Goal: Information Seeking & Learning: Learn about a topic

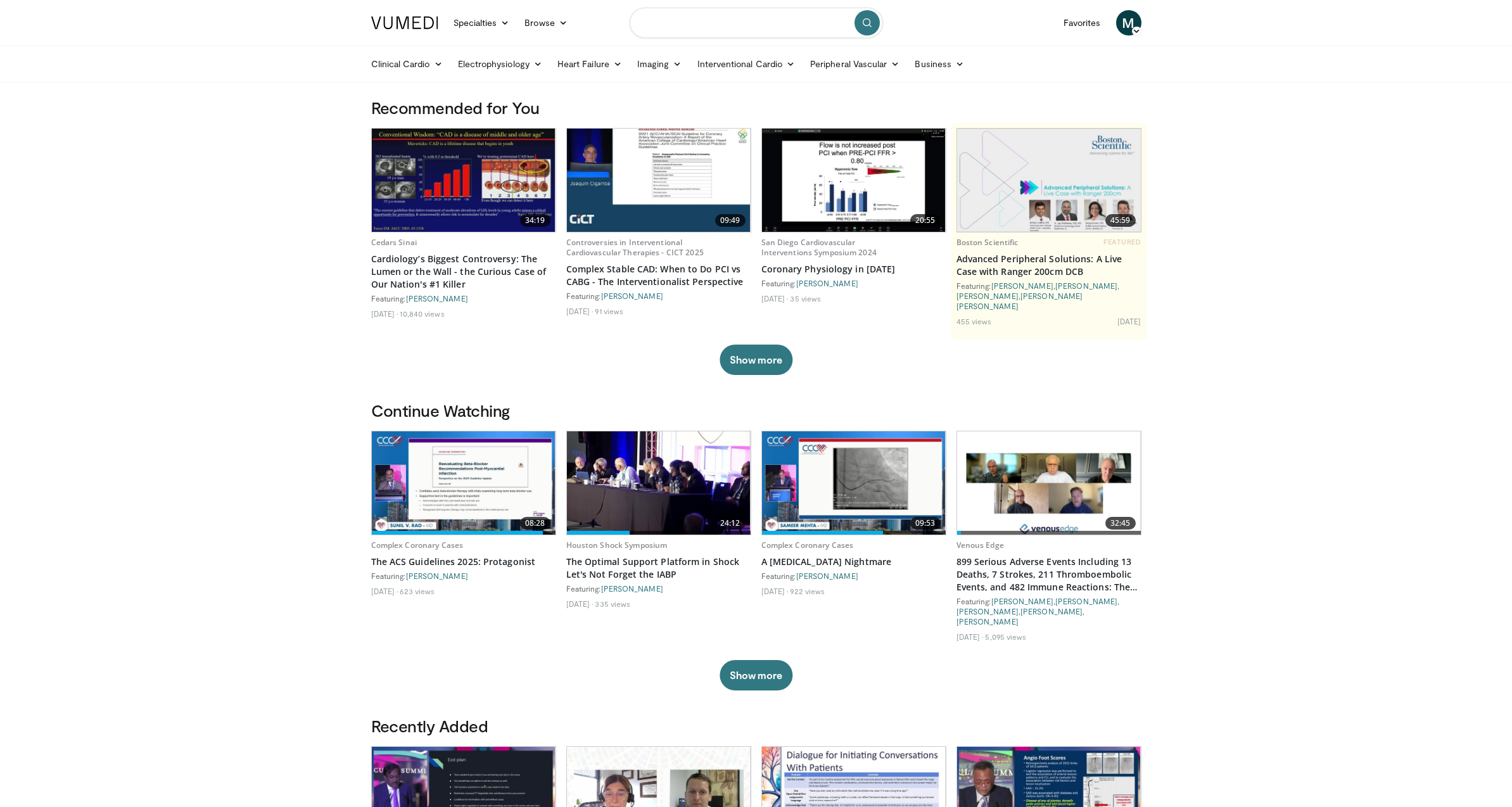
click at [737, 25] on input "Search topics, interventions" at bounding box center [756, 23] width 254 height 30
type input "**********"
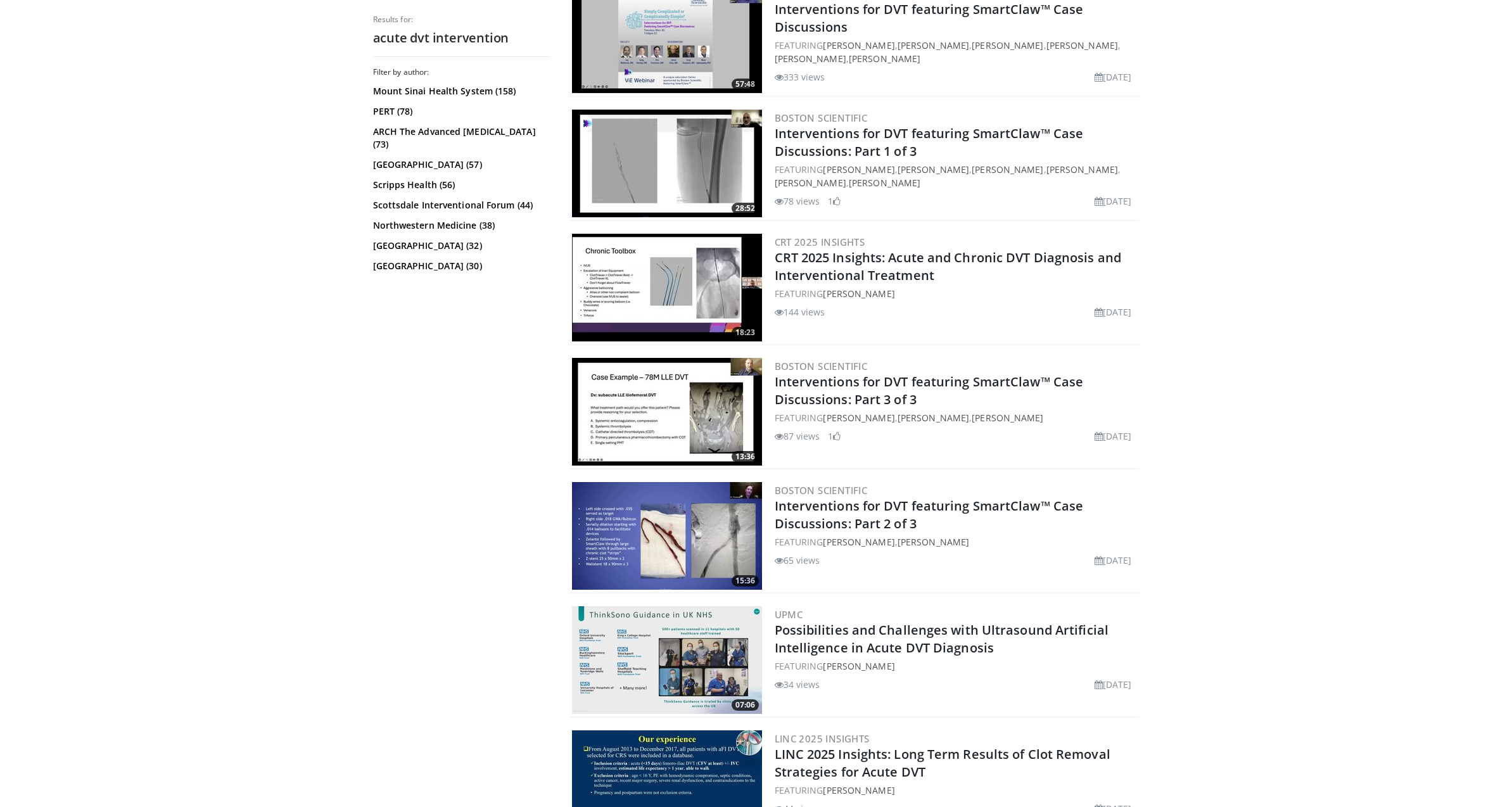
scroll to position [531, 0]
click at [646, 259] on img at bounding box center [667, 287] width 190 height 108
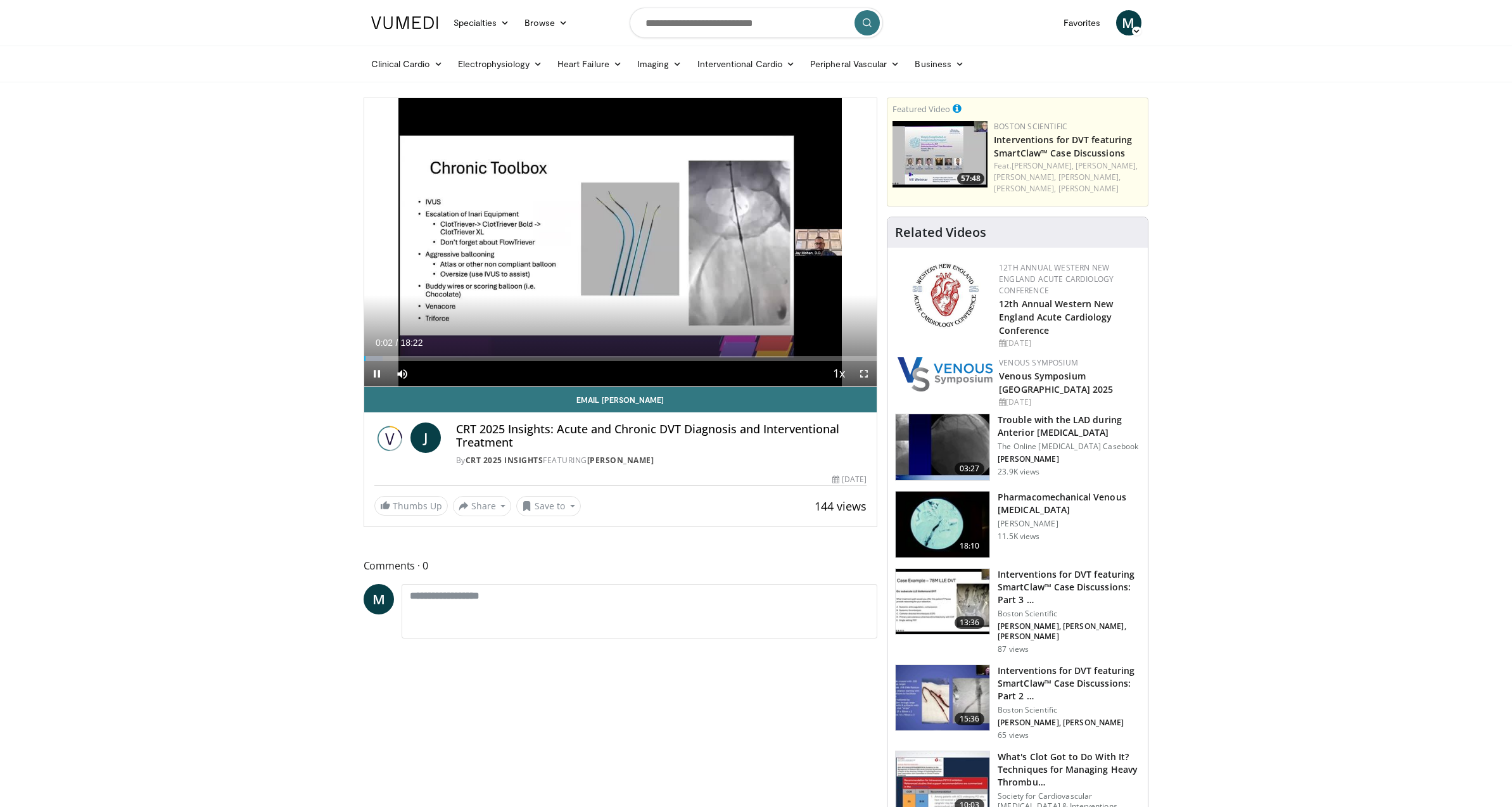
click at [865, 374] on video-js "**********" at bounding box center [621, 243] width 513 height 289
click at [866, 373] on span "Video Player" at bounding box center [864, 373] width 25 height 25
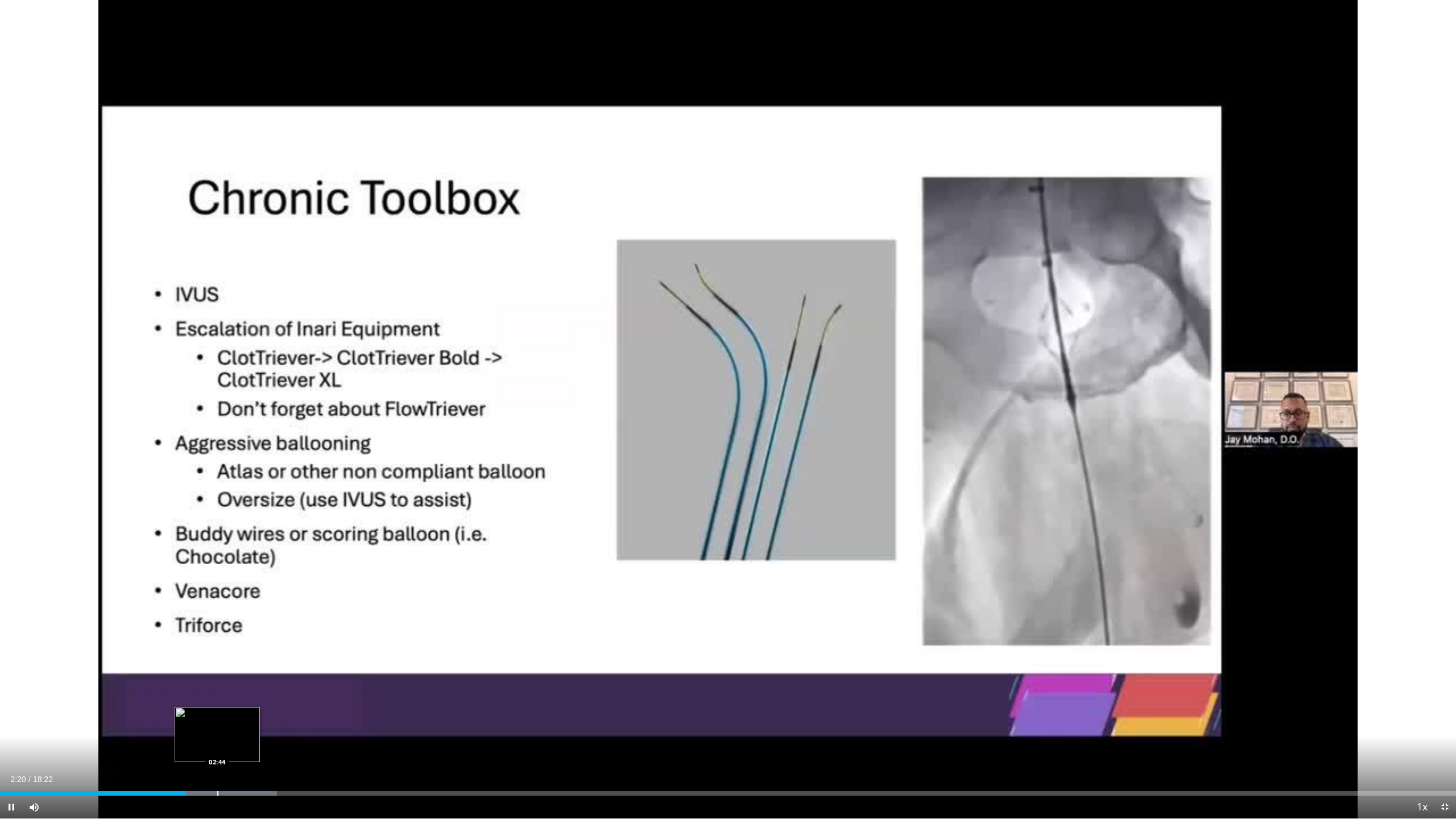
click at [217, 724] on div "Loaded : 19.01% 02:21 02:44" at bounding box center [728, 791] width 1456 height 11
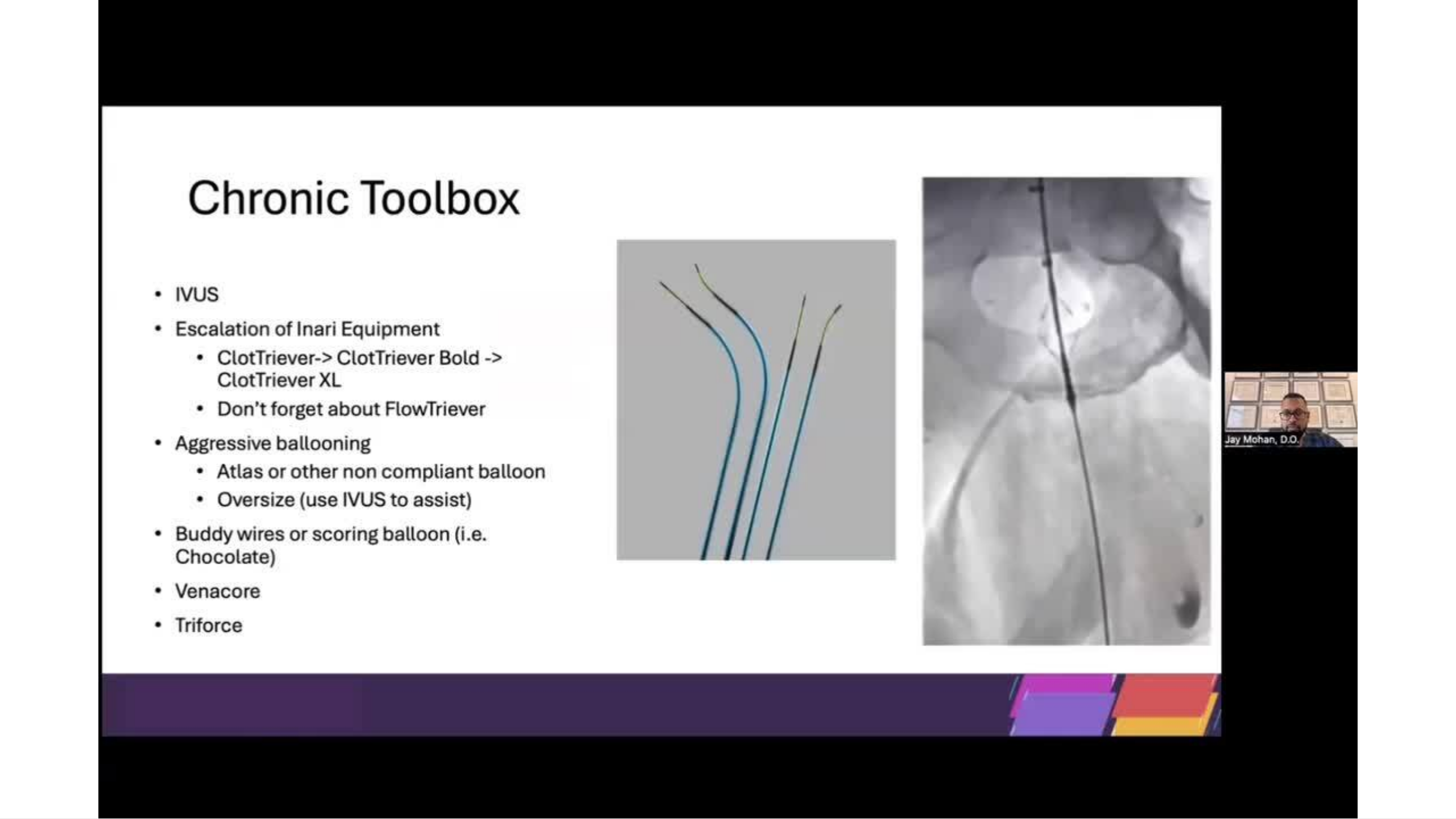
click at [266, 724] on video-js "**********" at bounding box center [728, 409] width 1456 height 819
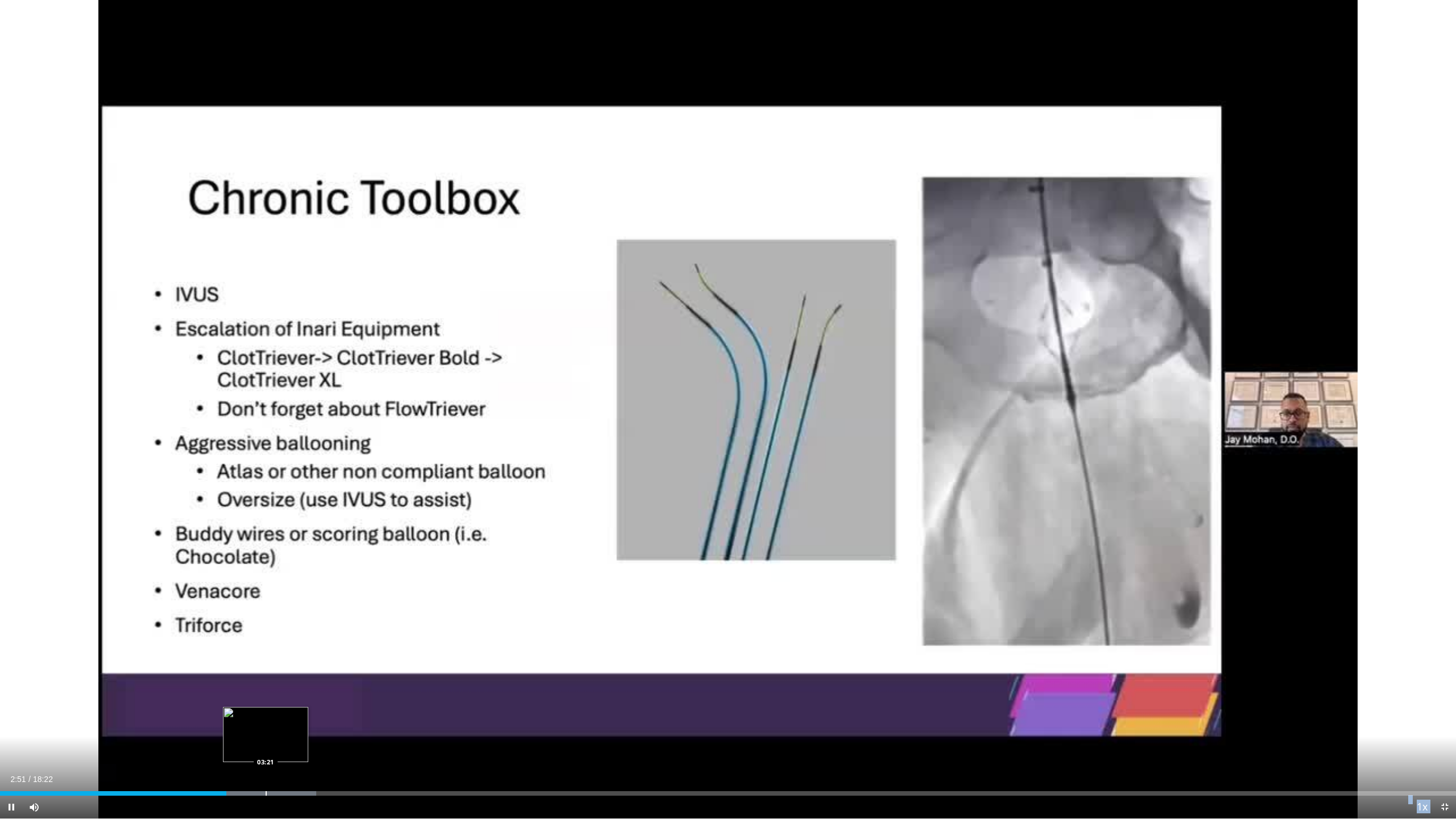
click at [265, 724] on div "Loaded : 21.73% 02:51 03:21" at bounding box center [728, 791] width 1456 height 11
click at [385, 724] on div "Progress Bar" at bounding box center [385, 793] width 1 height 4
click at [370, 724] on div "Loaded : 32.59% 04:58 04:40" at bounding box center [728, 791] width 1456 height 11
click at [336, 724] on div "Loaded : 31.69% 04:14 04:14" at bounding box center [728, 793] width 1456 height 4
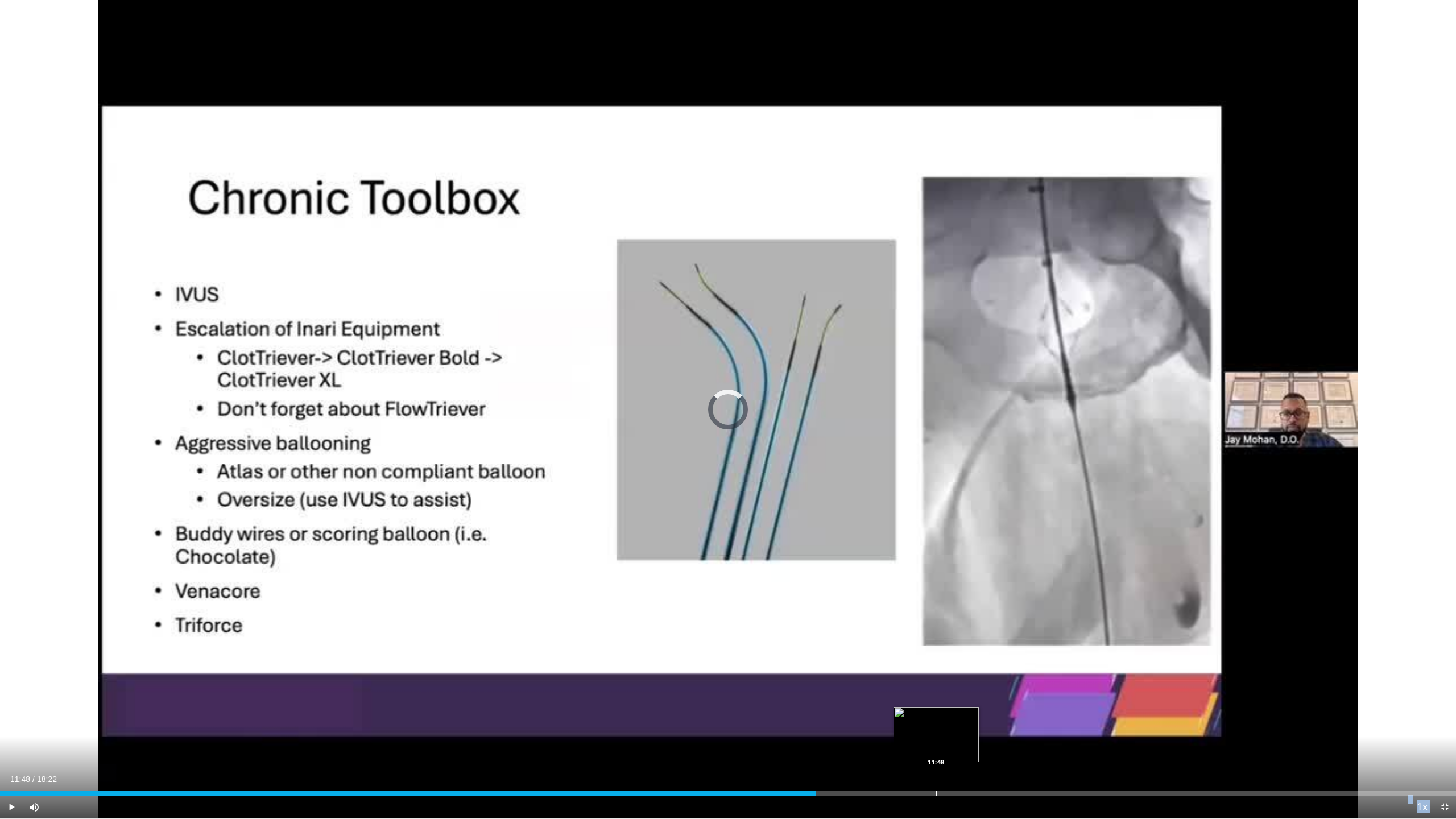
click at [936, 724] on div "Loaded : 0.00% 11:48 11:48" at bounding box center [728, 791] width 1456 height 11
click at [1121, 724] on div "Progress Bar" at bounding box center [1121, 793] width 1 height 4
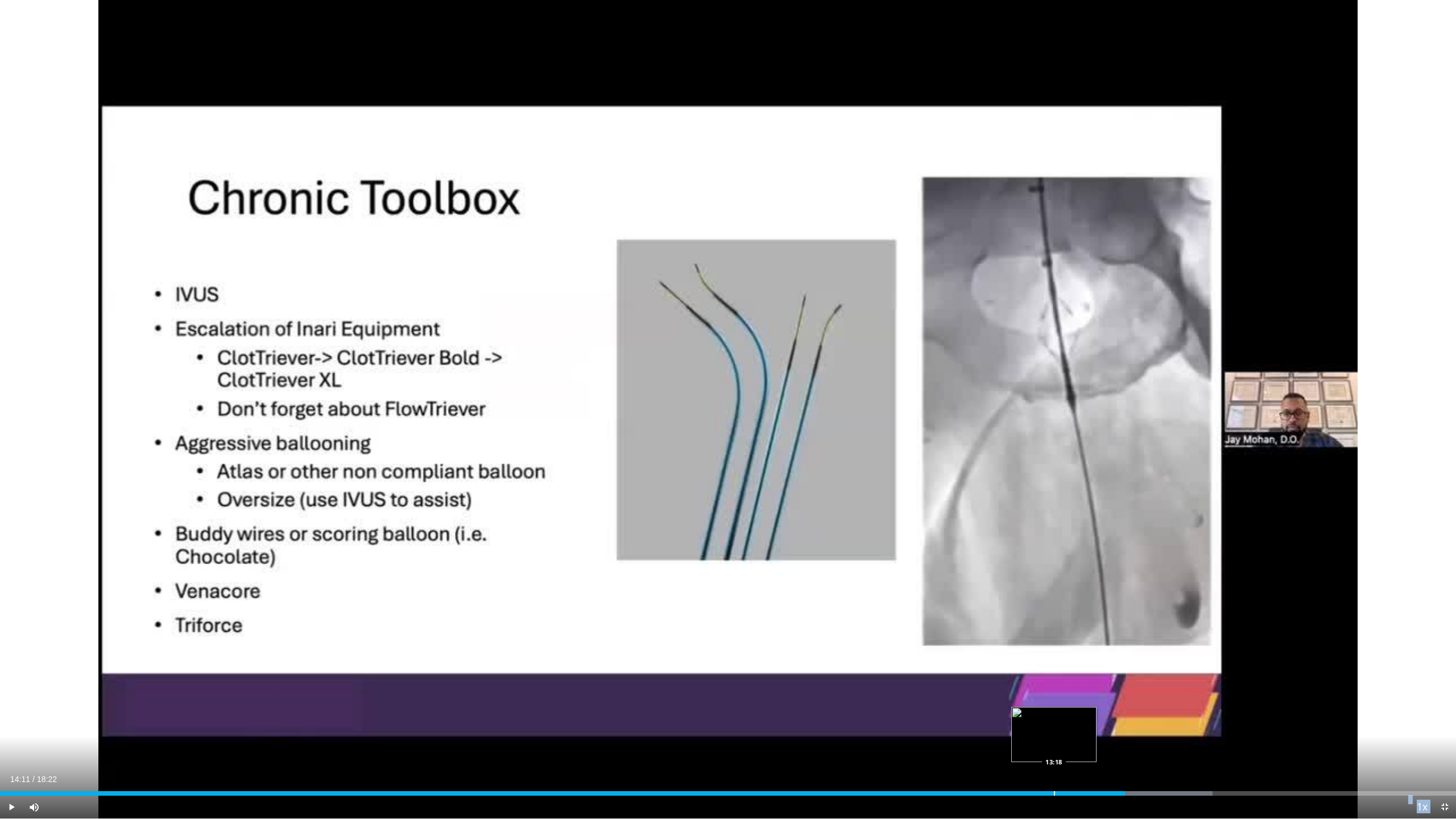
click at [1054, 724] on div "Progress Bar" at bounding box center [1055, 793] width 1 height 4
click at [1106, 724] on div "Progress Bar" at bounding box center [1107, 793] width 1 height 4
click at [1324, 724] on div "Progress Bar" at bounding box center [1325, 793] width 1 height 4
click at [1357, 724] on div "Progress Bar" at bounding box center [1397, 793] width 1 height 4
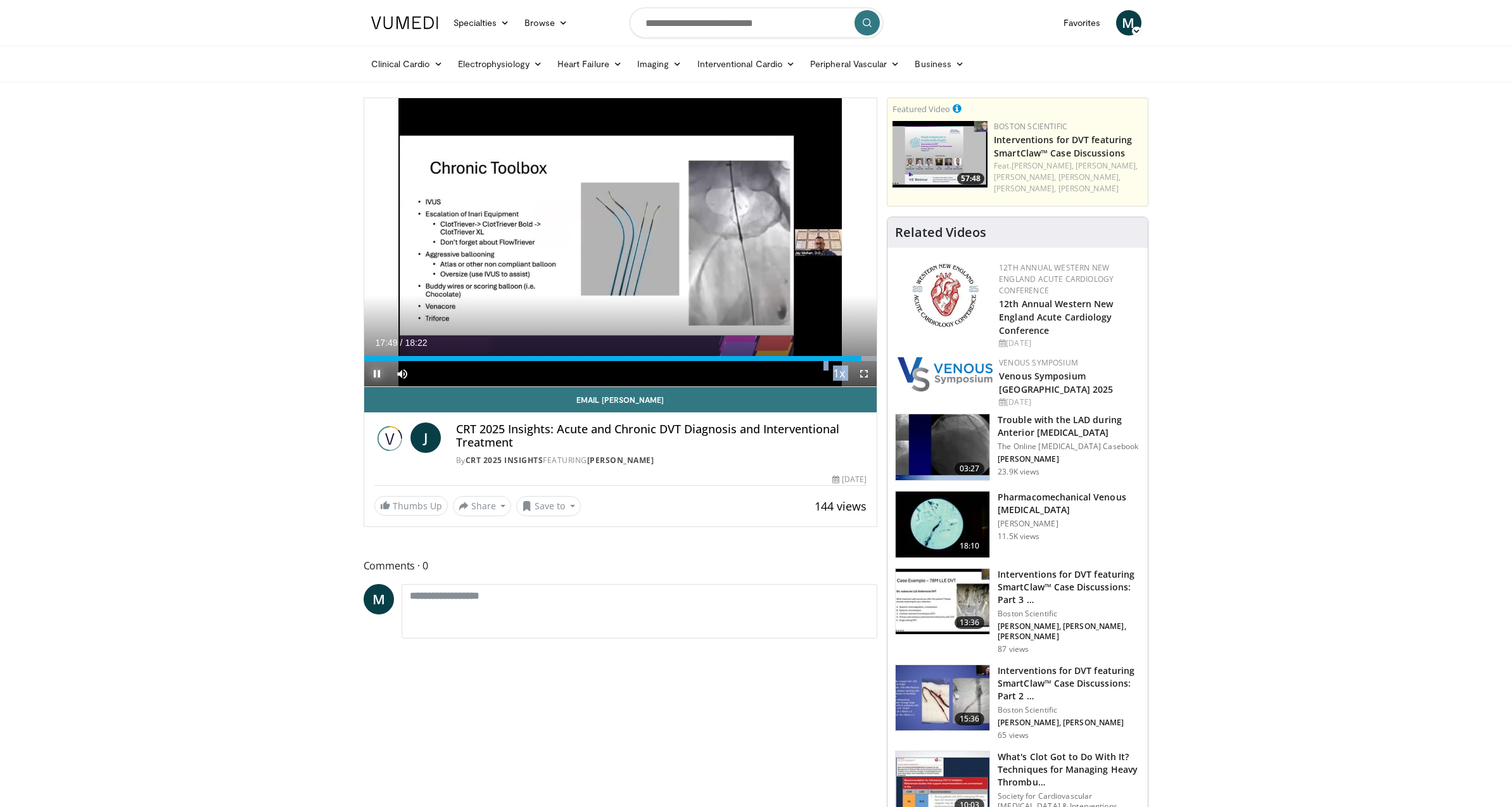
click at [375, 375] on span "Video Player" at bounding box center [377, 373] width 25 height 25
click at [721, 25] on input "Search topics, interventions" at bounding box center [756, 23] width 254 height 30
type input "**********"
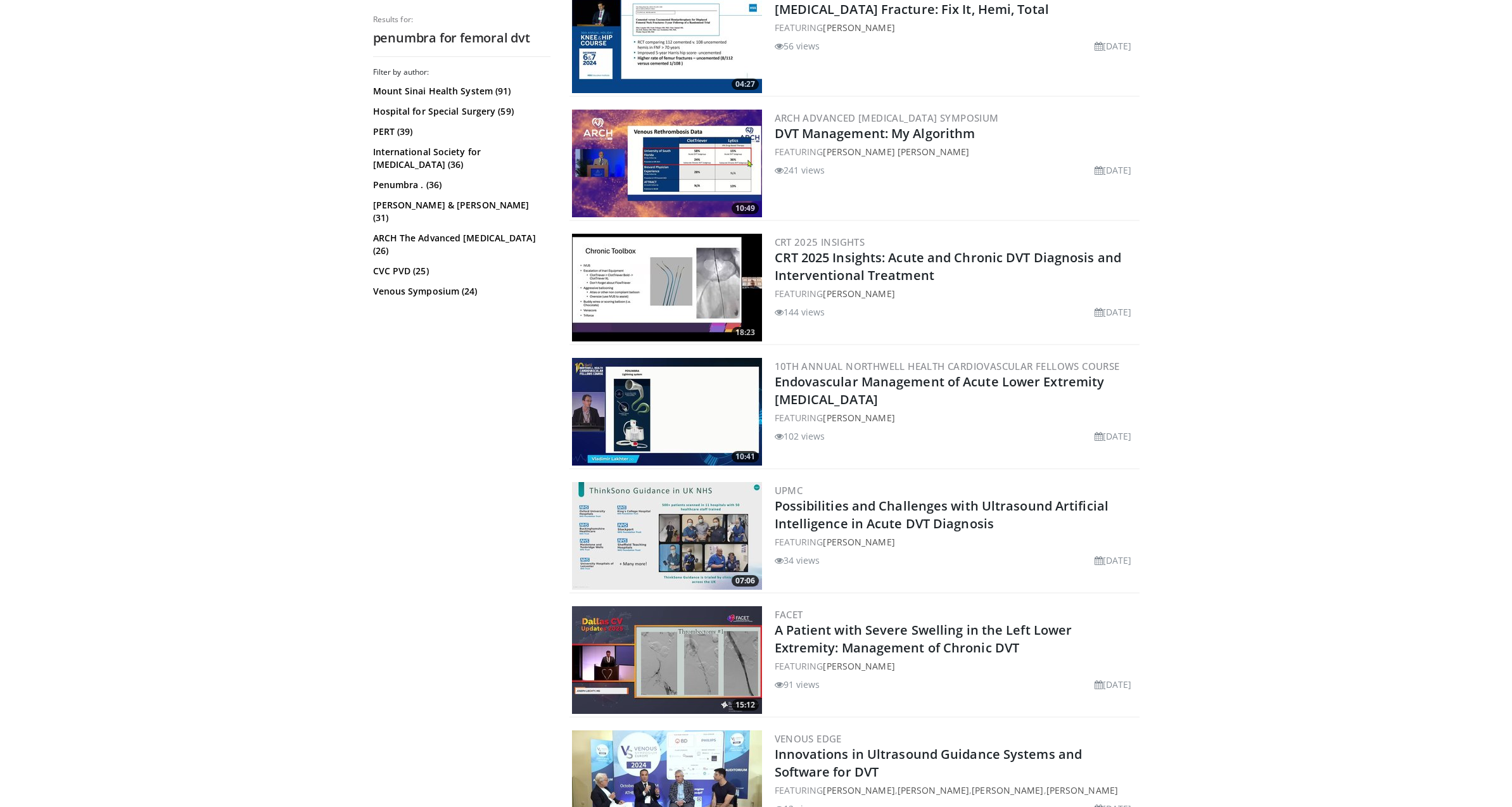
scroll to position [1279, 0]
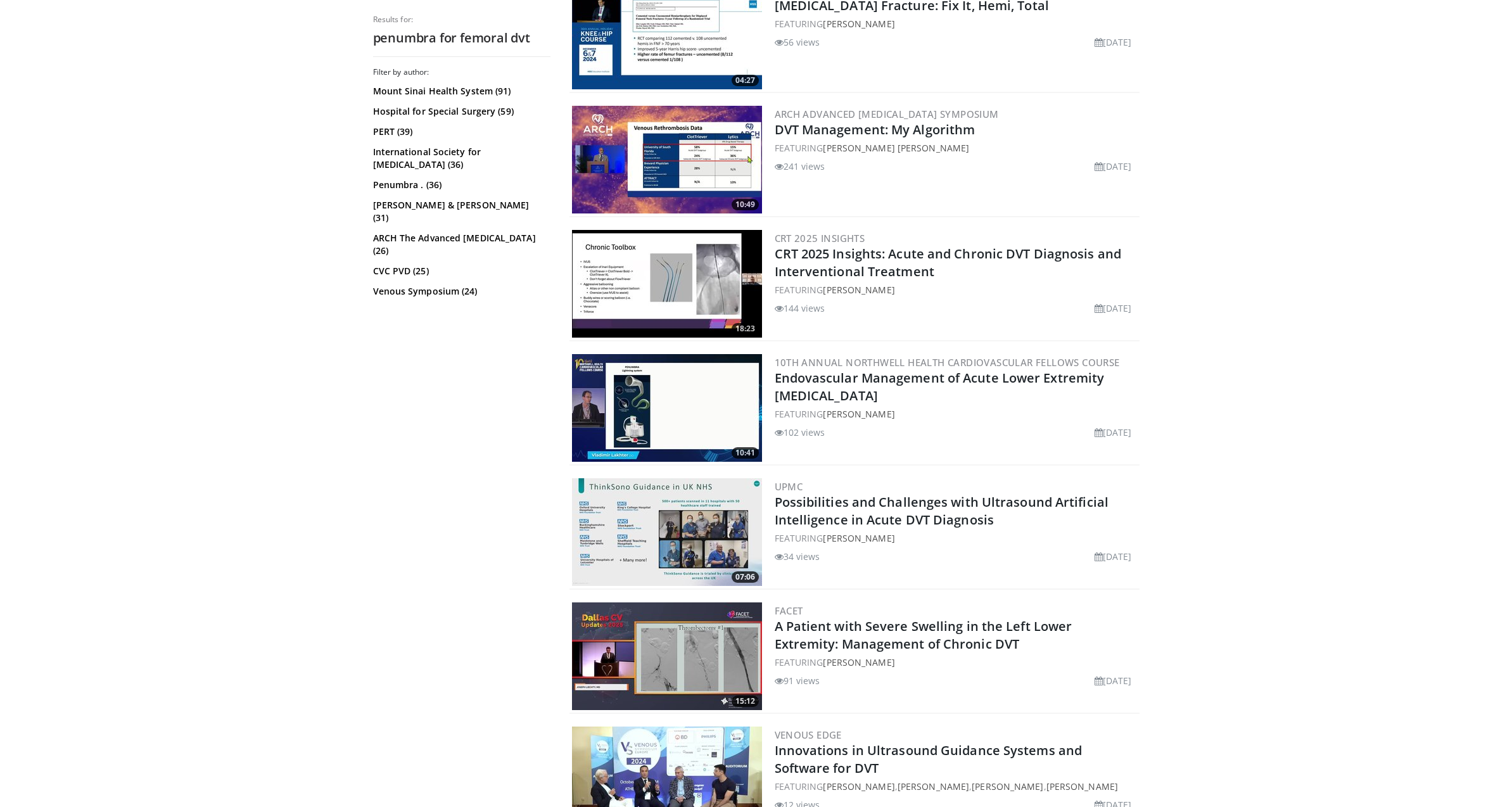
click at [661, 384] on img at bounding box center [667, 408] width 190 height 108
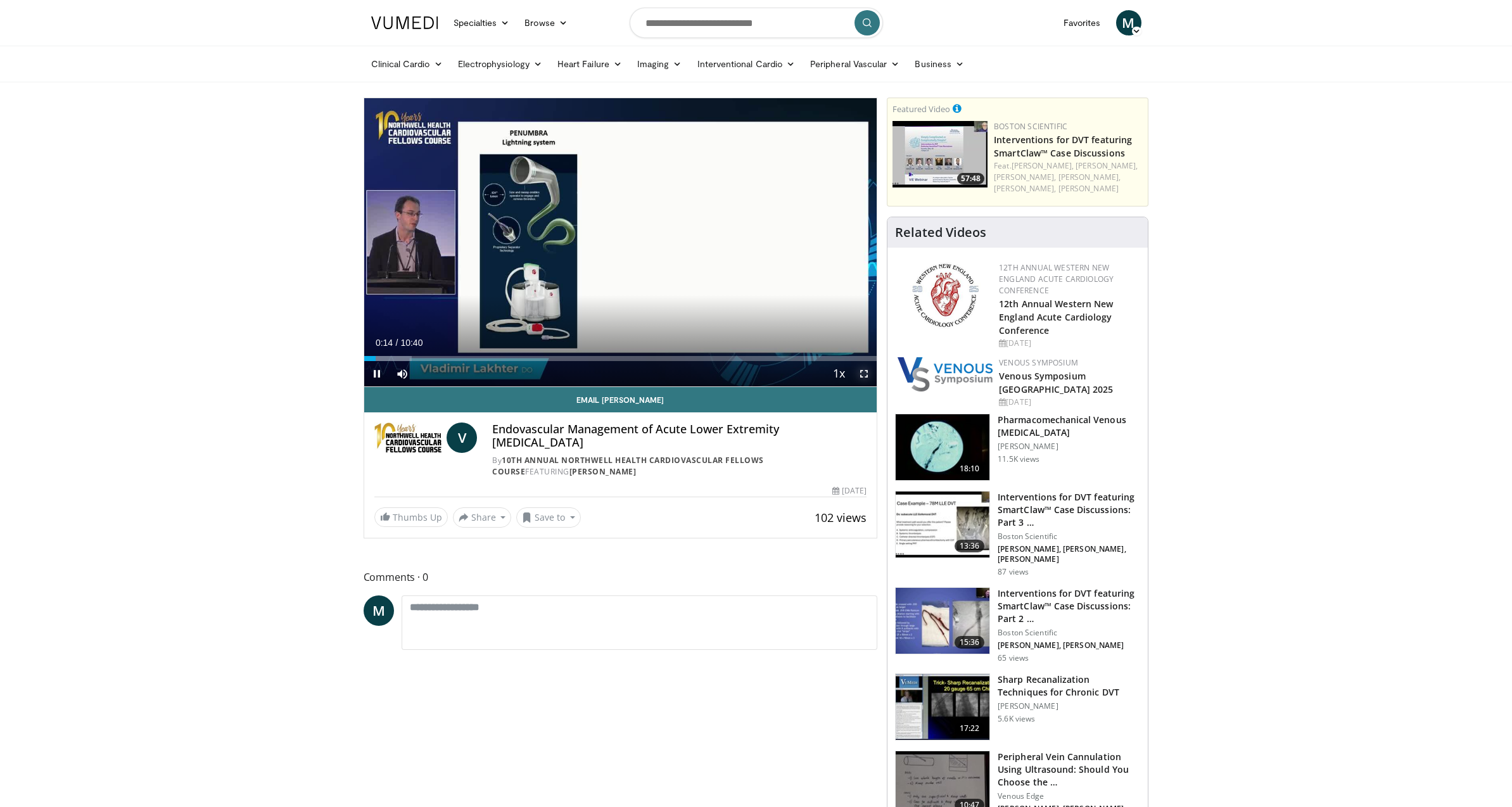
click at [863, 373] on span "Video Player" at bounding box center [864, 373] width 25 height 25
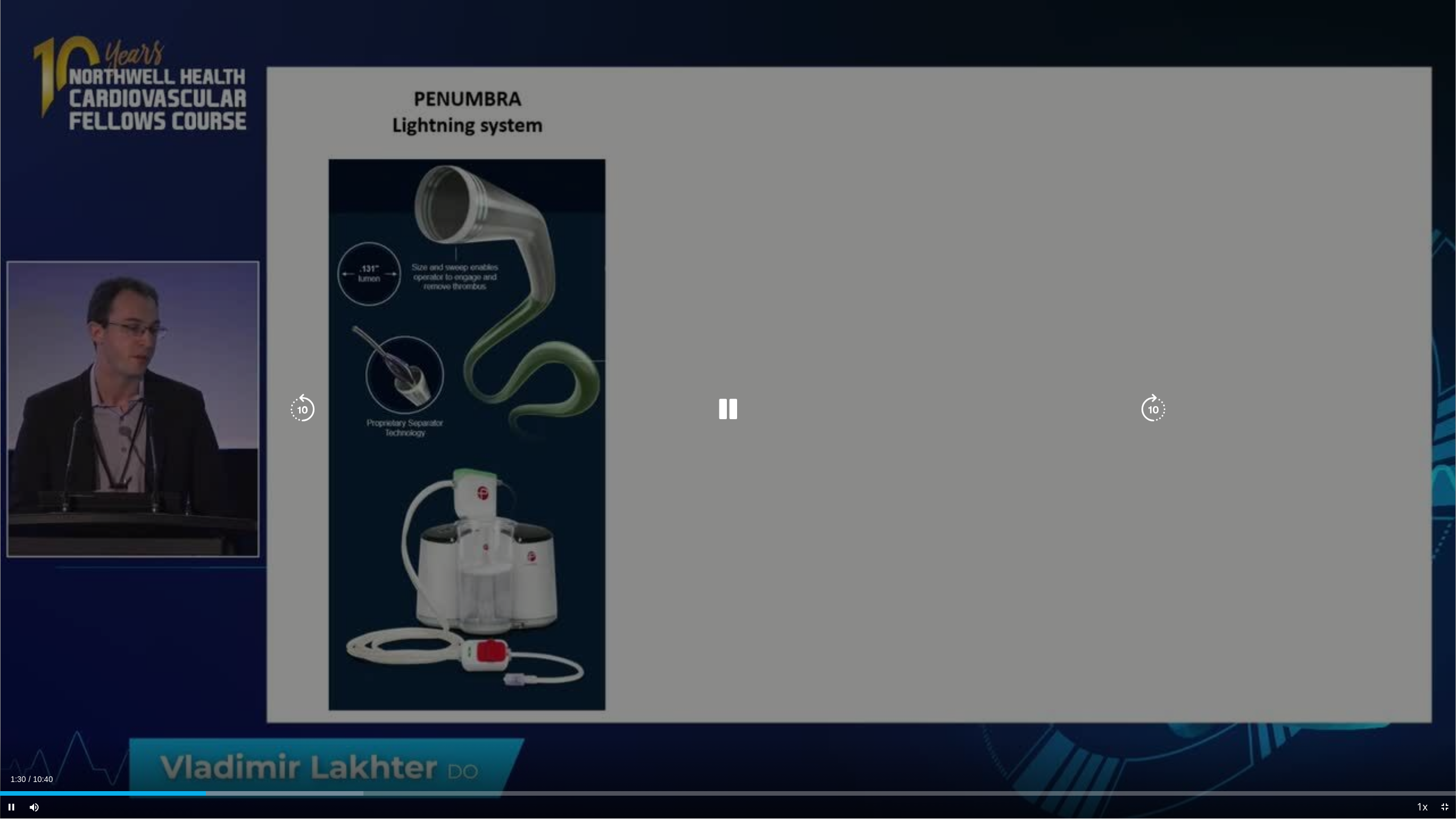
click at [1149, 409] on icon "Video Player" at bounding box center [1154, 410] width 32 height 32
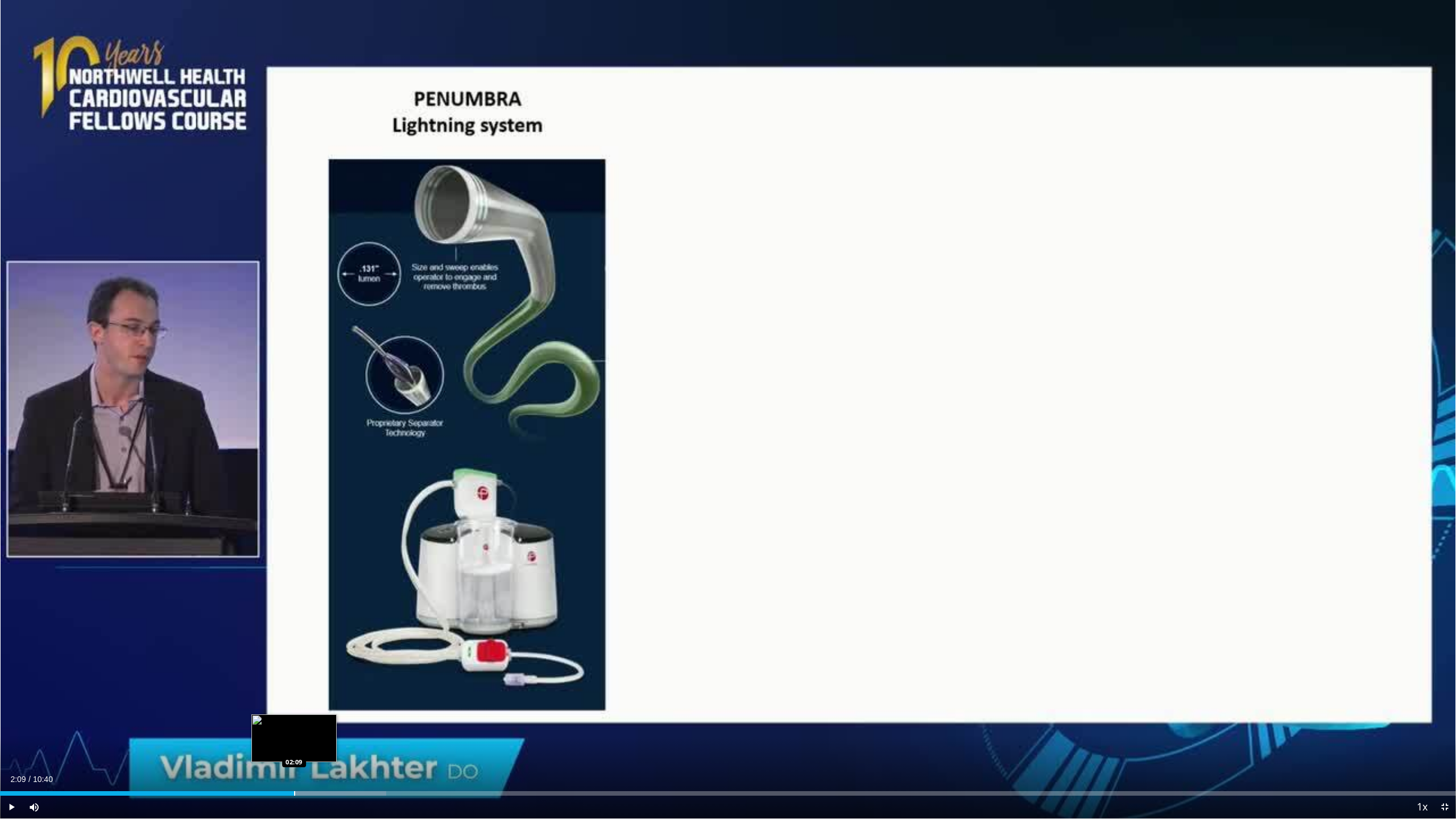
click at [294, 724] on div "Loaded : 26.51% 02:09 02:09" at bounding box center [728, 791] width 1456 height 11
click at [412, 724] on div "Loaded : 31.19% 02:15 03:01" at bounding box center [728, 791] width 1456 height 11
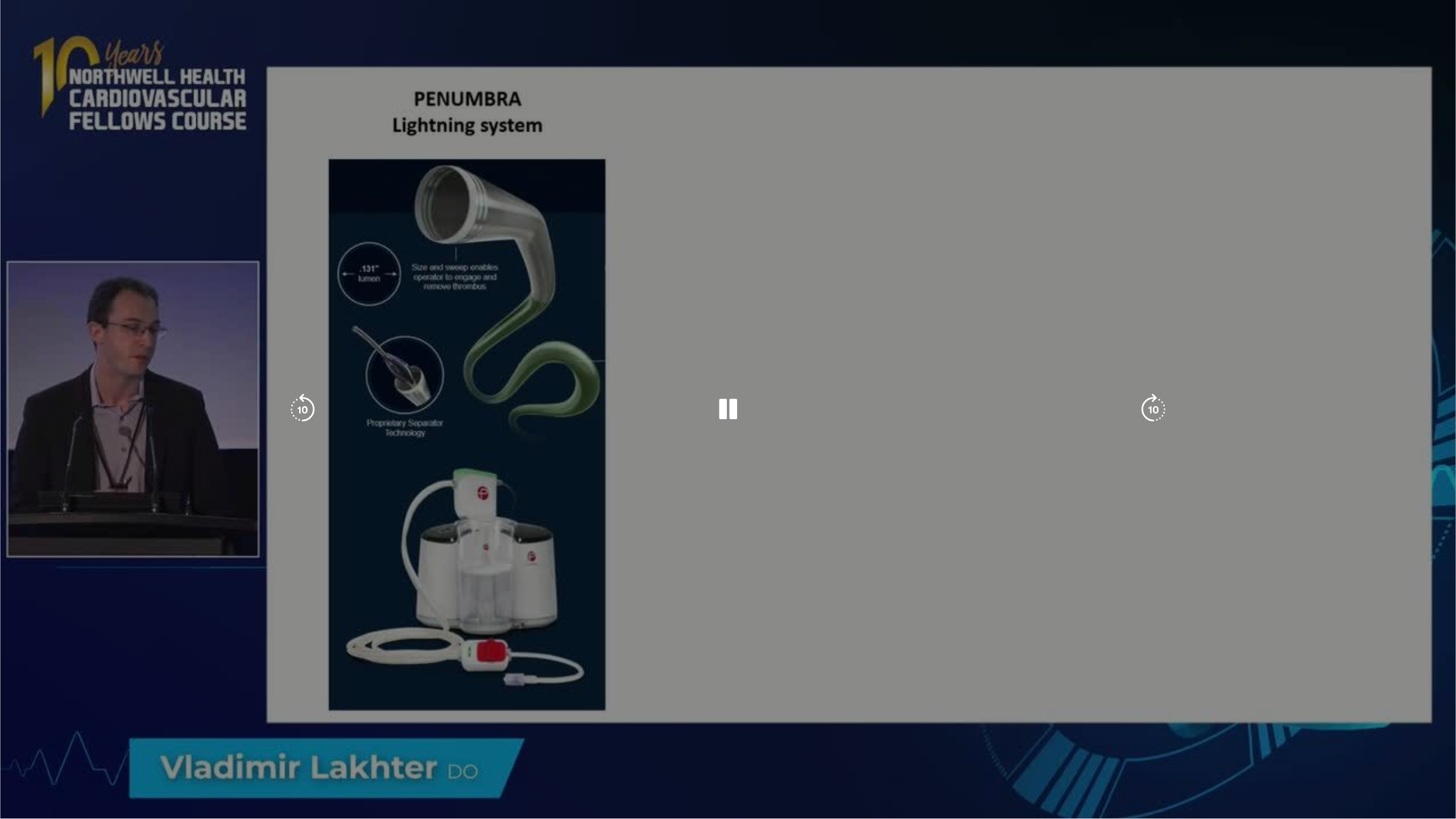
click at [564, 724] on div "10 seconds Tap to unmute" at bounding box center [728, 409] width 1456 height 818
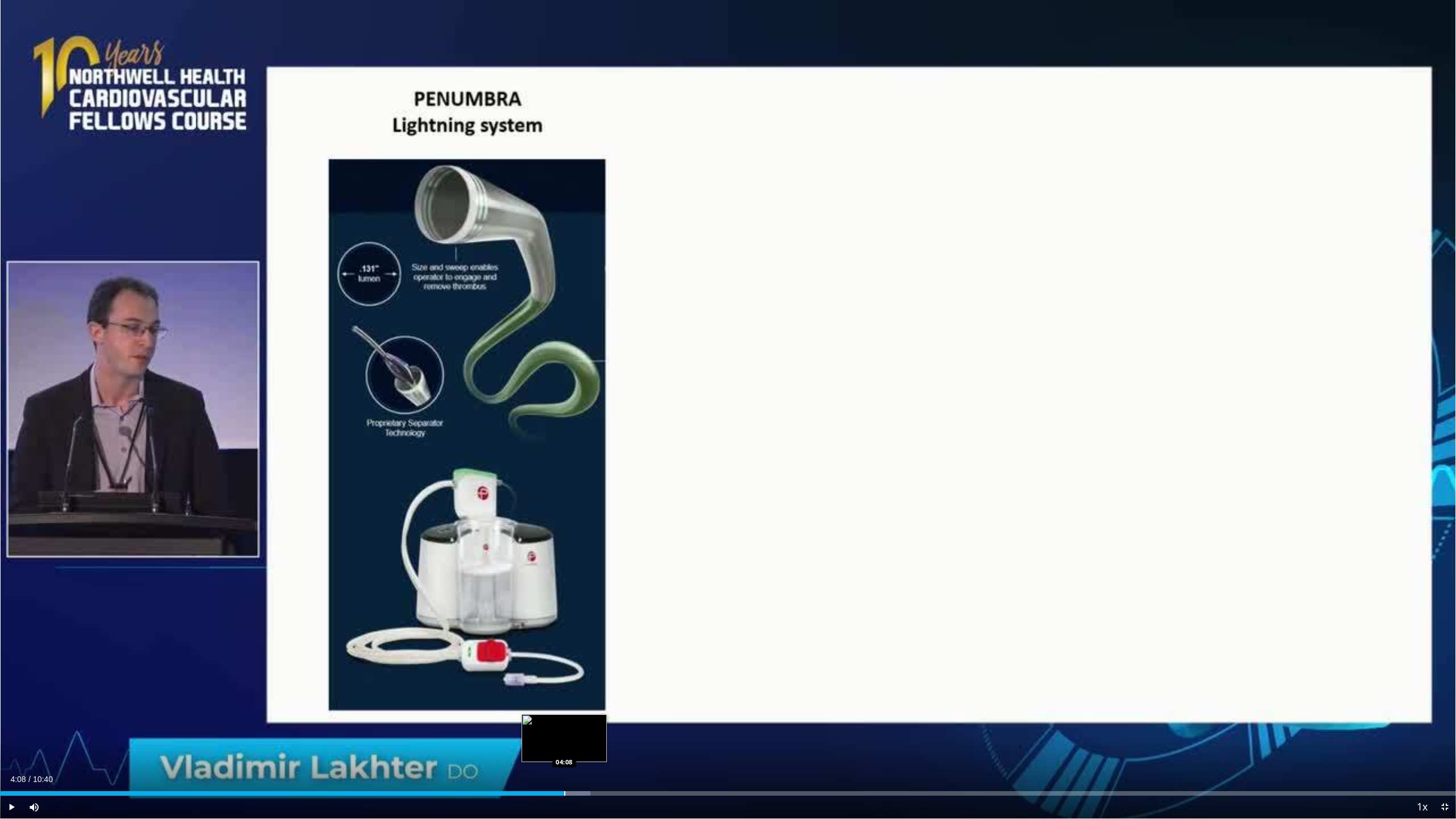
click at [564, 724] on div "Loaded : 40.55% 04:08 04:08" at bounding box center [728, 793] width 1456 height 4
click at [620, 724] on div "Loaded : 49.91% 04:12 04:32" at bounding box center [728, 791] width 1456 height 11
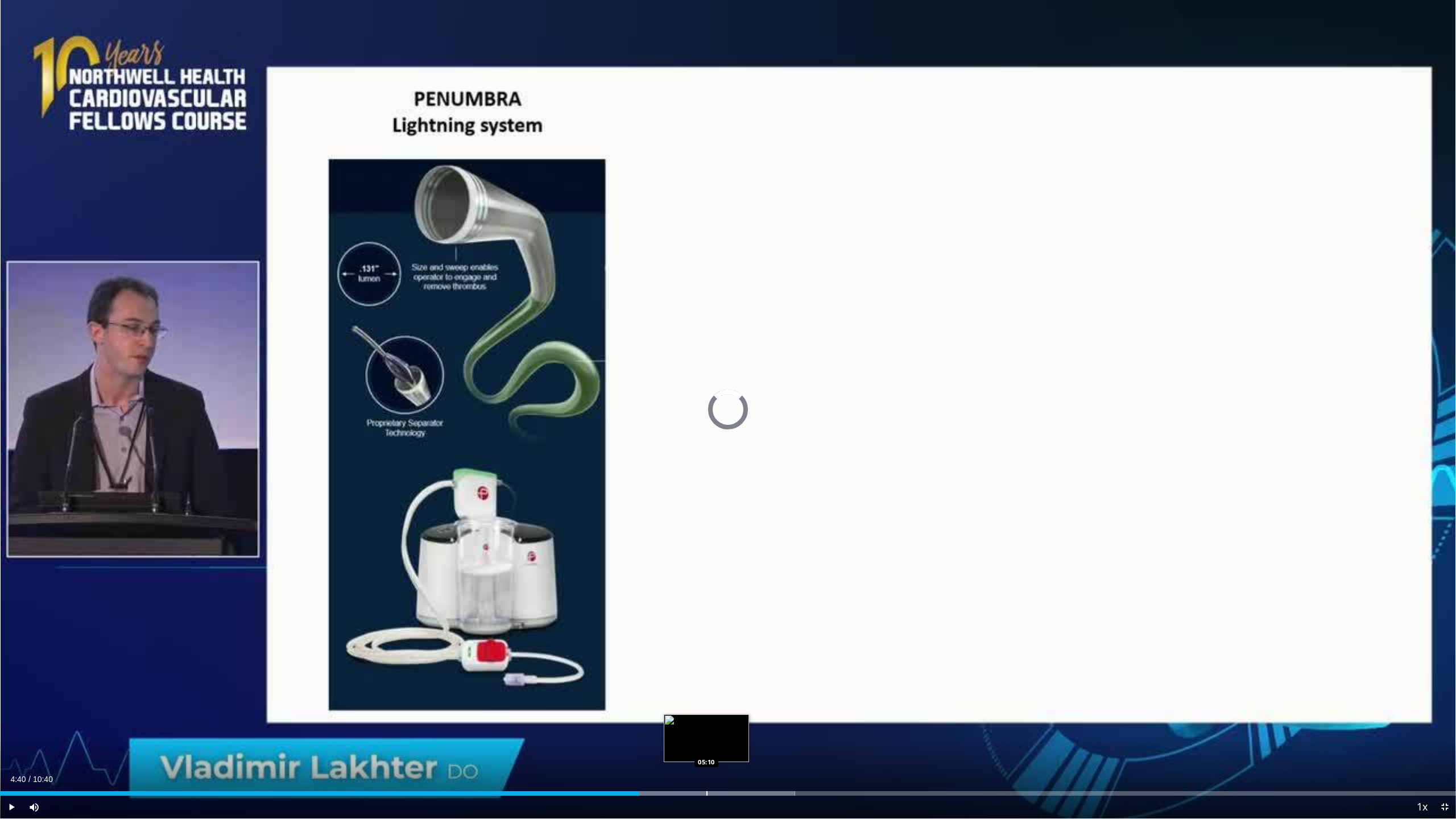
click at [707, 724] on div "Progress Bar" at bounding box center [707, 793] width 1 height 4
click at [688, 724] on div "Progress Bar" at bounding box center [689, 793] width 1 height 4
click at [671, 724] on div "Progress Bar" at bounding box center [672, 793] width 1 height 4
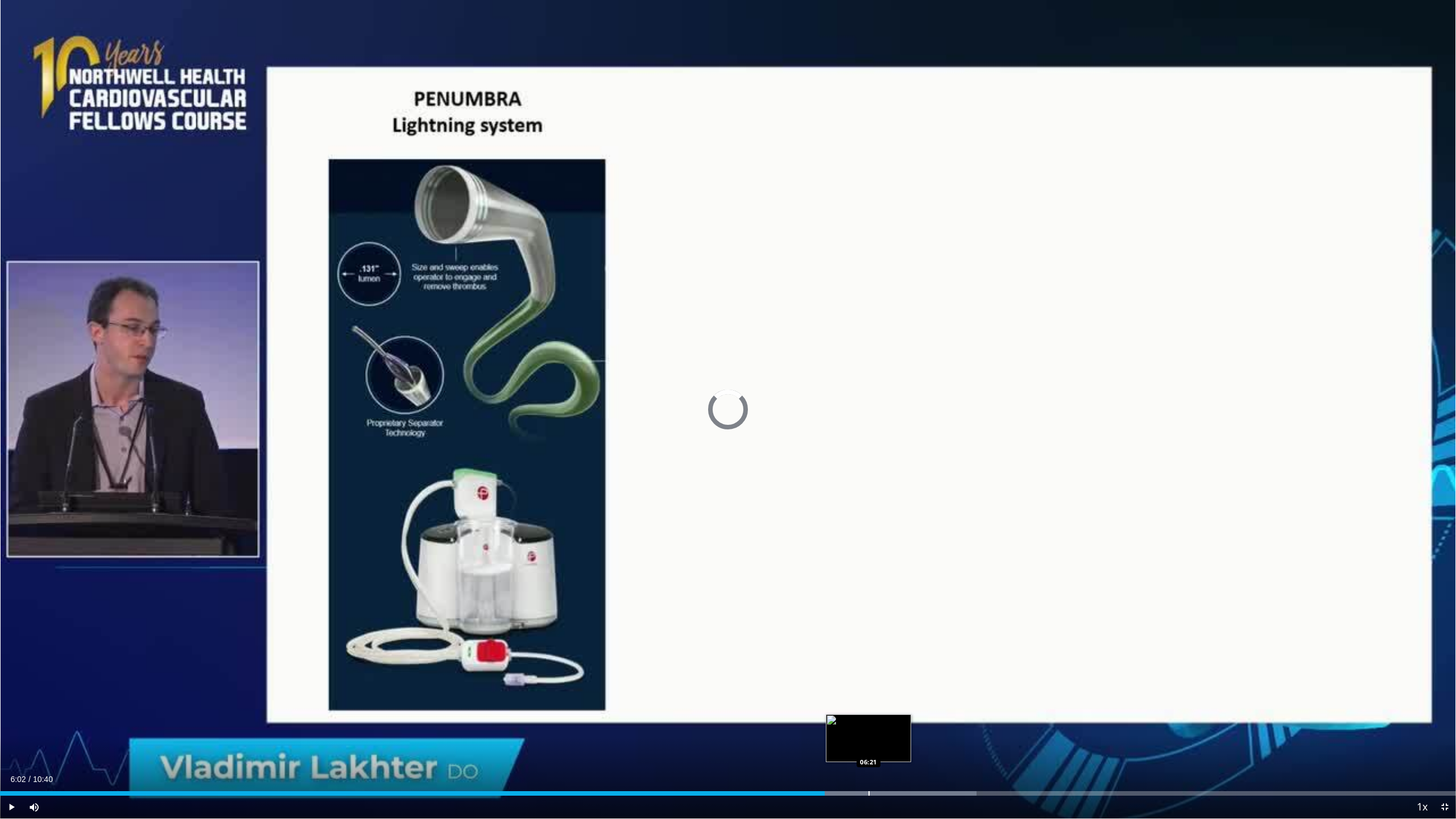
click at [868, 724] on div "Loaded : 67.07% 06:02 06:21" at bounding box center [728, 791] width 1456 height 11
click at [11, 724] on span "Video Player" at bounding box center [11, 807] width 23 height 23
